Goal: Transaction & Acquisition: Subscribe to service/newsletter

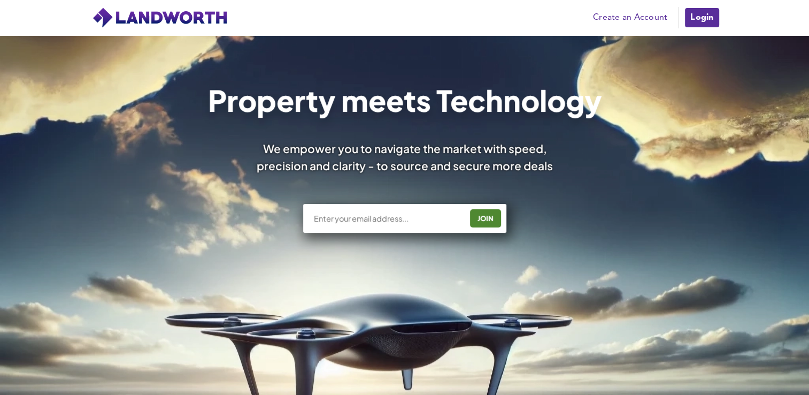
click at [400, 217] on input "text" at bounding box center [387, 218] width 149 height 11
type input "nithishnani077@gmail.com"
click at [493, 217] on div "JOIN" at bounding box center [485, 218] width 25 height 17
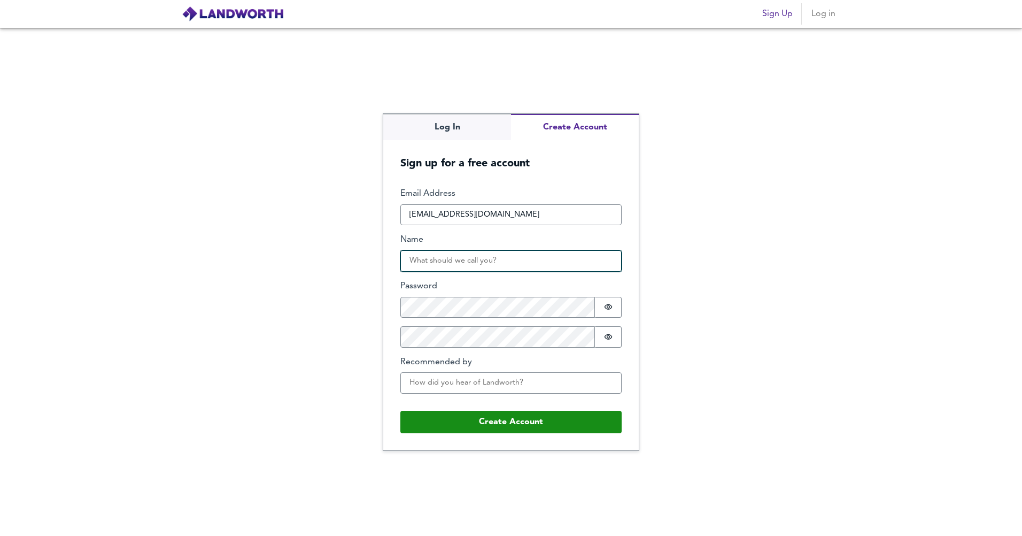
click at [485, 261] on input "Name" at bounding box center [510, 260] width 221 height 21
type input "[PERSON_NAME]"
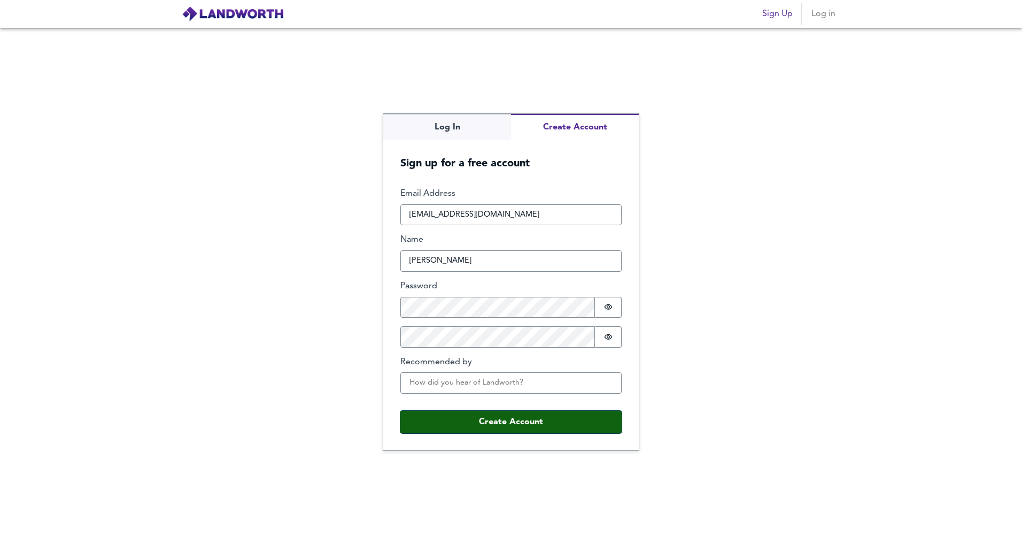
click at [478, 394] on button "Create Account" at bounding box center [510, 422] width 221 height 22
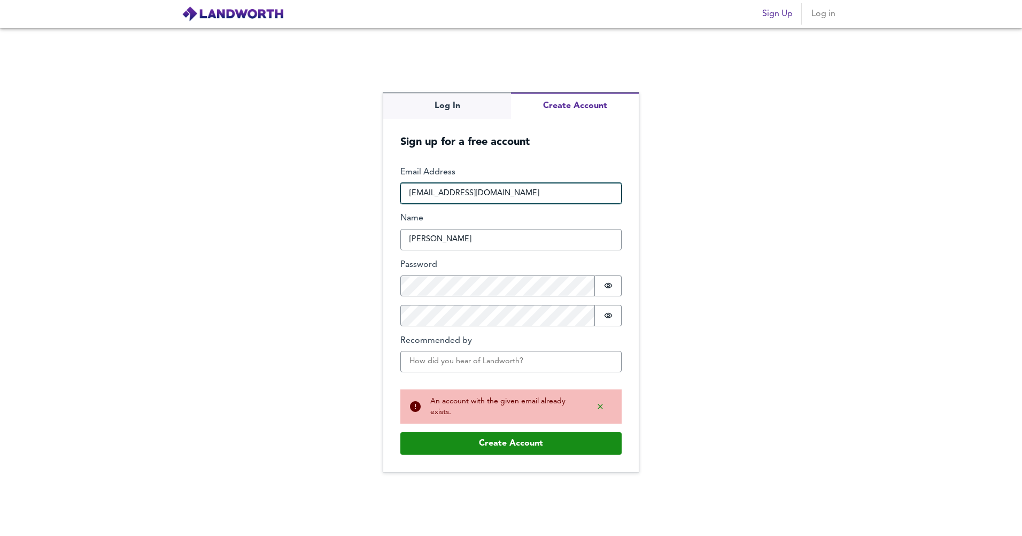
click at [453, 191] on input "[EMAIL_ADDRESS][DOMAIN_NAME]" at bounding box center [510, 193] width 221 height 21
drag, startPoint x: 459, startPoint y: 193, endPoint x: 432, endPoint y: 192, distance: 27.3
click at [432, 192] on input "nithishnani077@gmail.com" at bounding box center [510, 193] width 221 height 21
drag, startPoint x: 536, startPoint y: 190, endPoint x: 431, endPoint y: 197, distance: 105.0
click at [431, 197] on input "nithishnani077@gmail.com" at bounding box center [510, 193] width 221 height 21
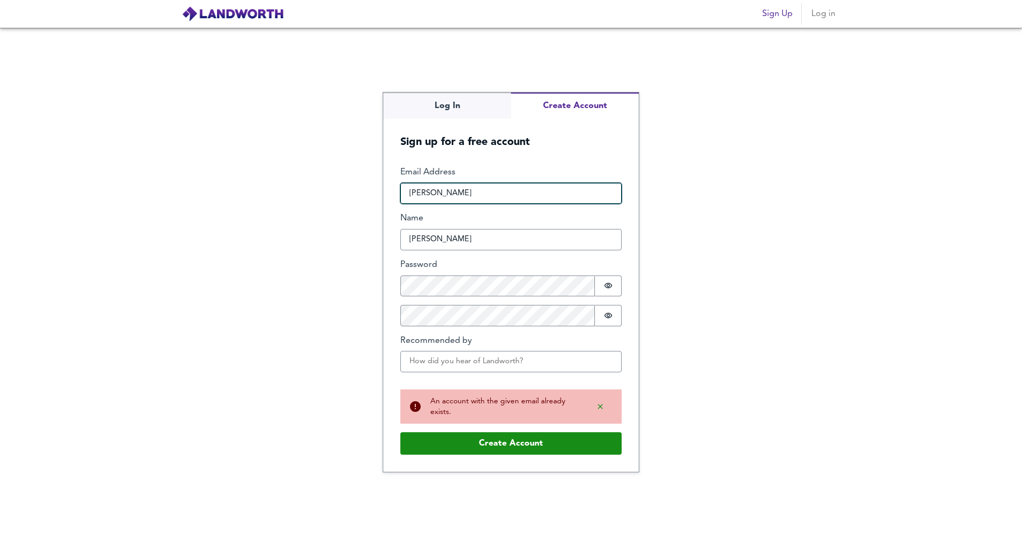
type input "Nithishkumar111@outlook.com"
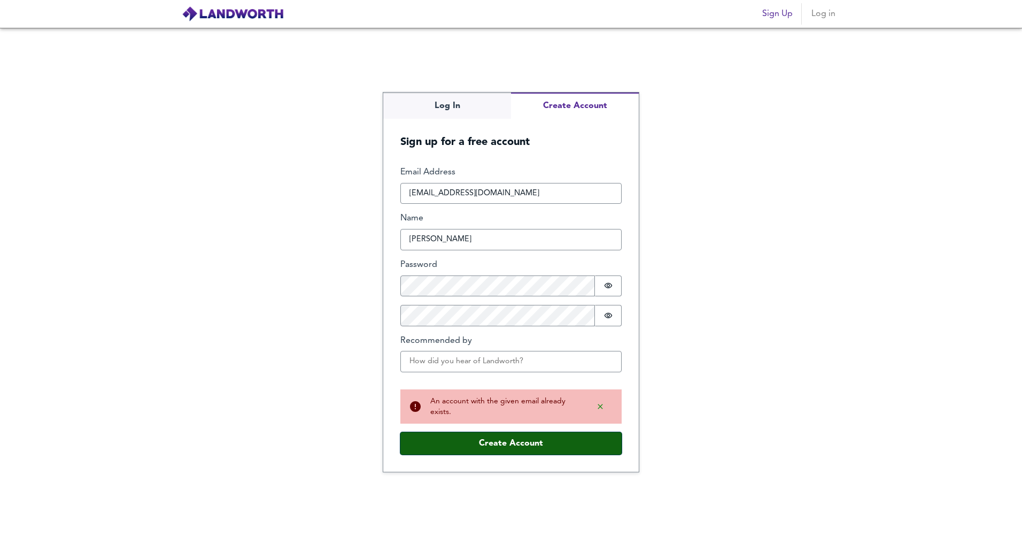
click at [519, 394] on button "Create Account" at bounding box center [510, 443] width 221 height 22
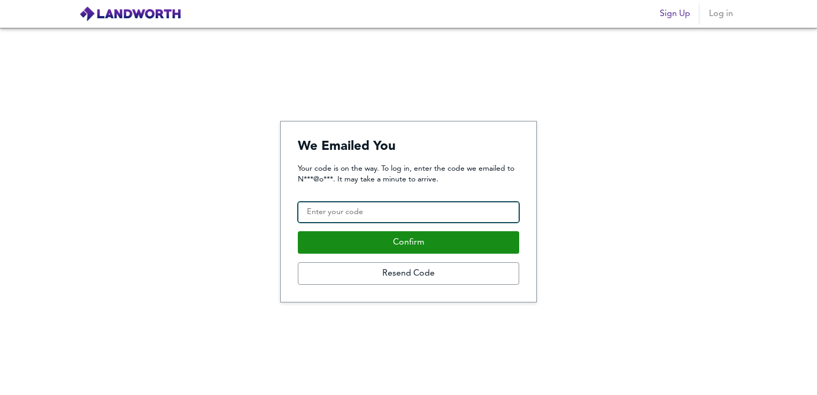
click at [343, 218] on input "Confirmation Code" at bounding box center [408, 212] width 221 height 21
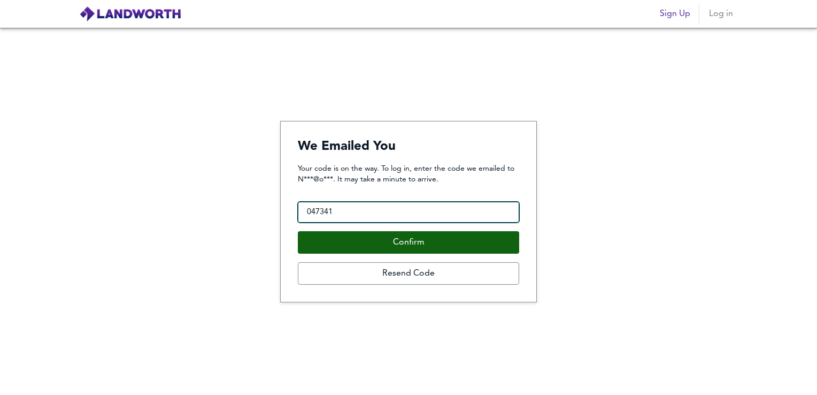
type input "047341"
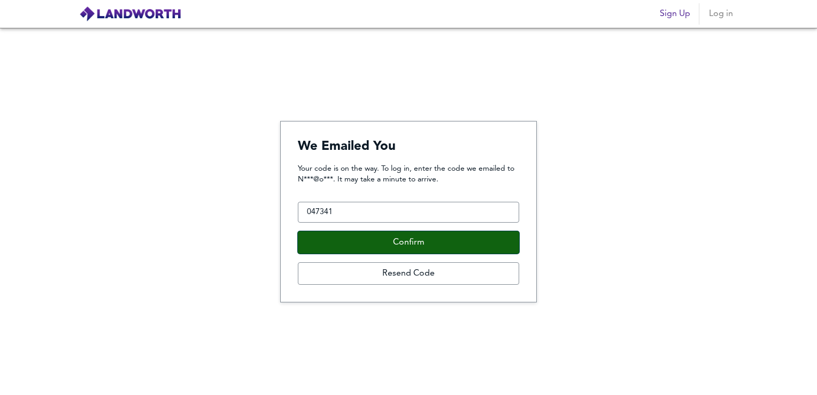
click at [346, 249] on button "Confirm" at bounding box center [408, 242] width 221 height 22
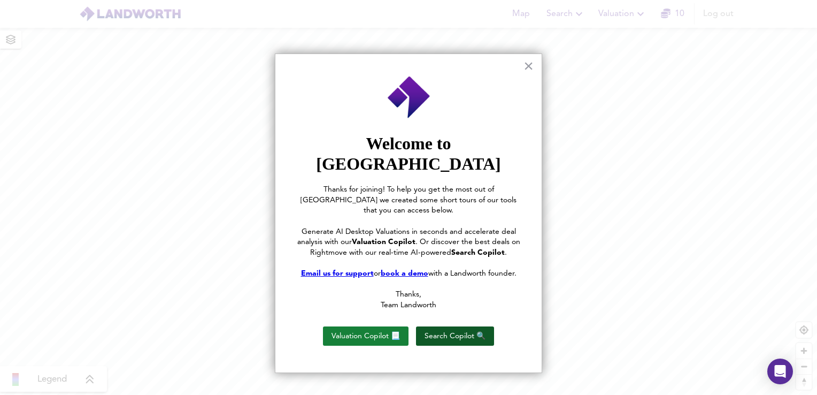
click at [443, 326] on button "Search Copilot 🔍" at bounding box center [455, 335] width 78 height 19
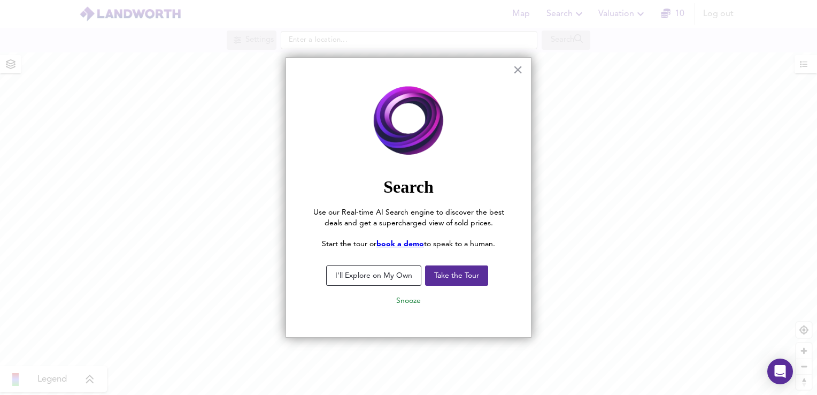
click at [398, 272] on button "I'll Explore on My Own" at bounding box center [373, 275] width 95 height 20
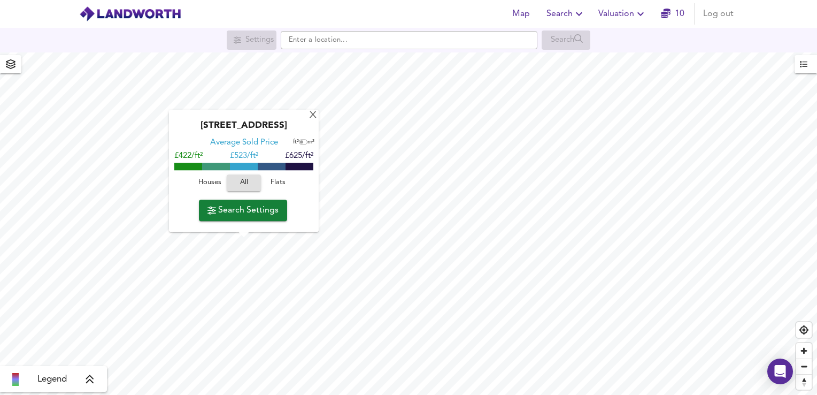
click at [209, 182] on span "Houses" at bounding box center [209, 183] width 29 height 12
click at [246, 212] on span "Search Settings" at bounding box center [242, 210] width 71 height 15
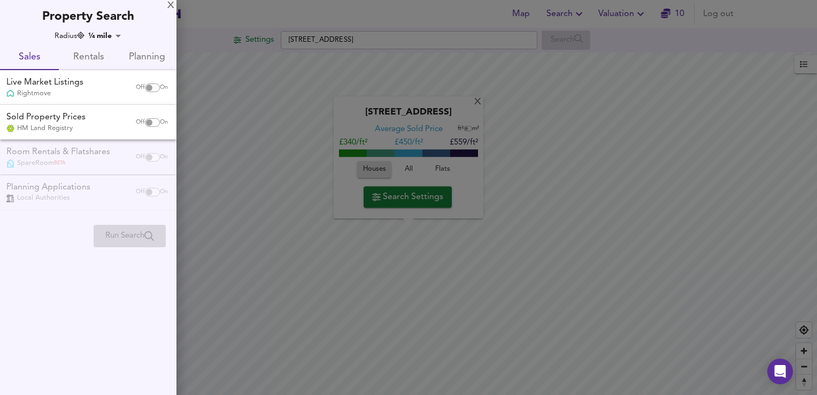
checkbox input "false"
checkbox input "true"
click at [150, 84] on input "checkbox" at bounding box center [149, 87] width 26 height 9
checkbox input "true"
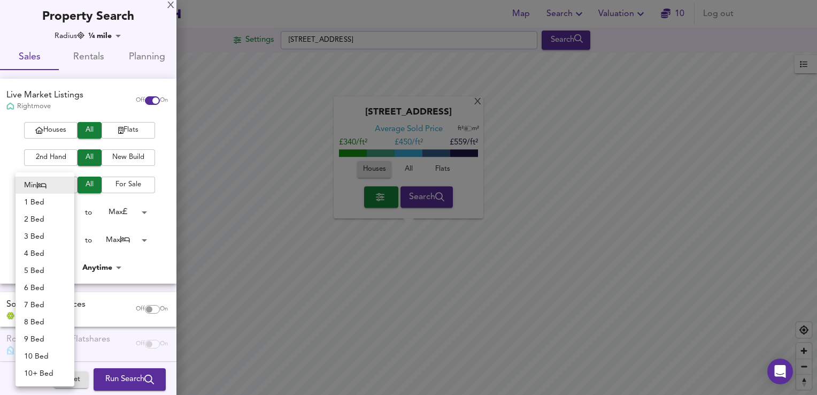
click at [69, 236] on body "Map Search Valuation 10 Log out Settings [GEOGRAPHIC_DATA] 3QE Search [GEOGRAPH…" at bounding box center [408, 197] width 817 height 395
click at [57, 217] on li "2 Bed" at bounding box center [45, 219] width 59 height 17
type input "2"
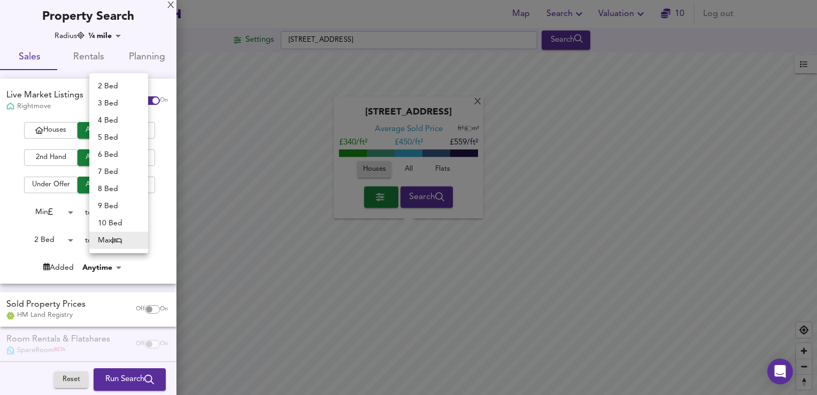
click at [132, 238] on body "Map Search Valuation 10 Log out Settings [GEOGRAPHIC_DATA] 3QE Search [GEOGRAPH…" at bounding box center [408, 197] width 817 height 395
click at [118, 106] on li "3 Bed" at bounding box center [118, 103] width 59 height 17
type input "3"
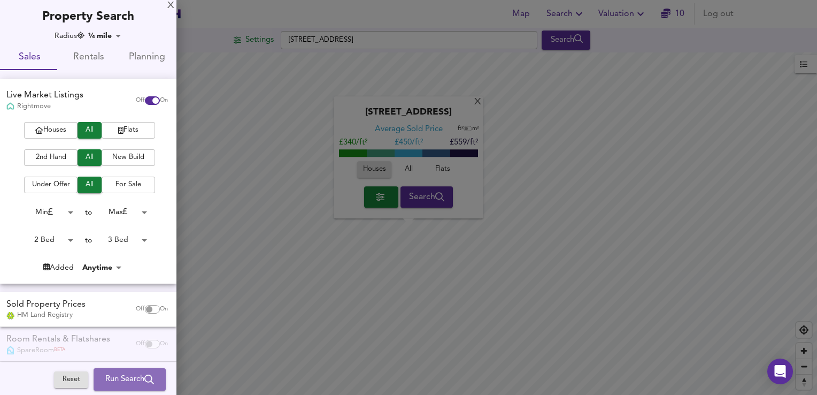
click at [116, 382] on span "Run Search" at bounding box center [129, 379] width 49 height 14
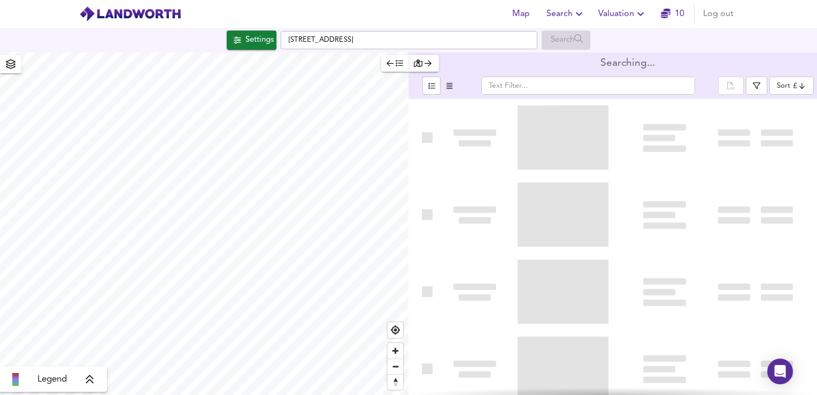
type input "bestdeal"
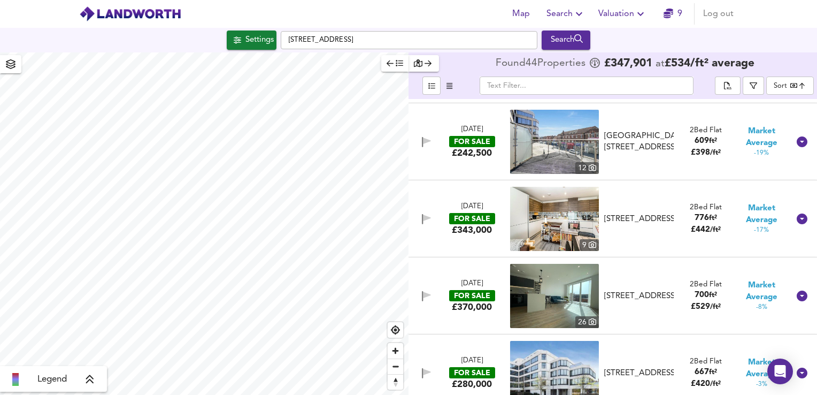
scroll to position [748, 0]
